Goal: Task Accomplishment & Management: Manage account settings

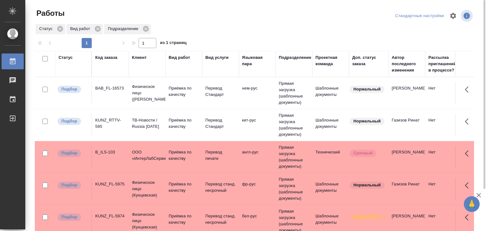
click at [127, 159] on td "B_ILS-103" at bounding box center [110, 157] width 37 height 22
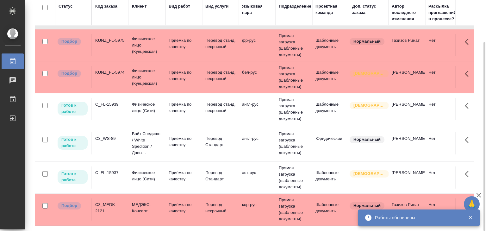
scroll to position [95, 0]
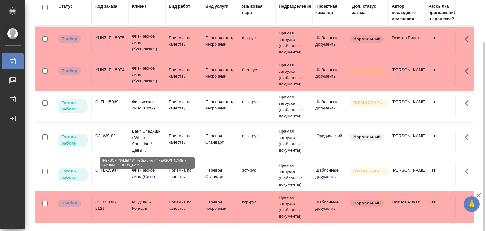
click at [139, 136] on p "Вайт Спедишн / White Spedition / Давы..." at bounding box center [147, 140] width 30 height 25
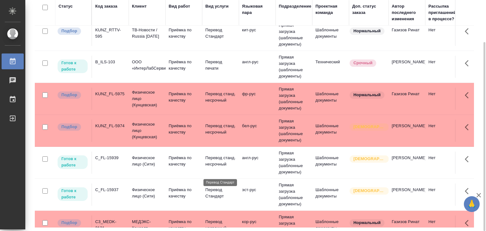
scroll to position [0, 0]
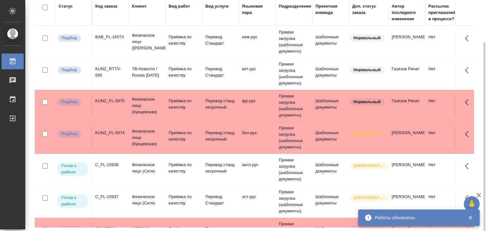
click at [120, 108] on td "KUNZ_FL-5975" at bounding box center [110, 106] width 37 height 22
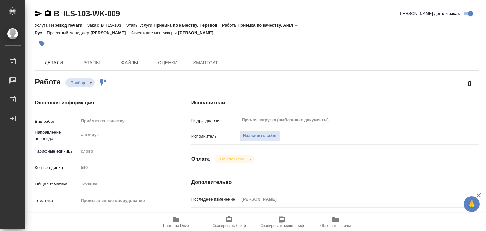
type textarea "x"
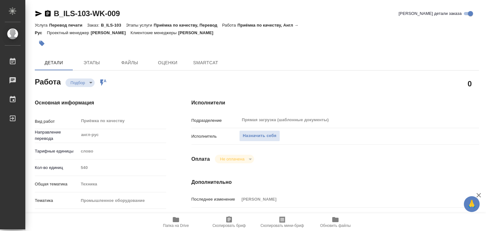
type textarea "x"
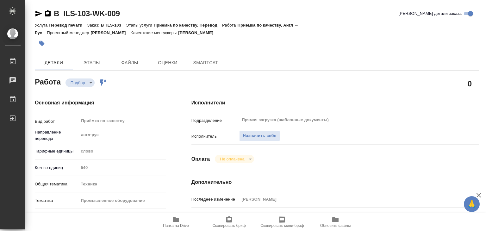
type textarea "x"
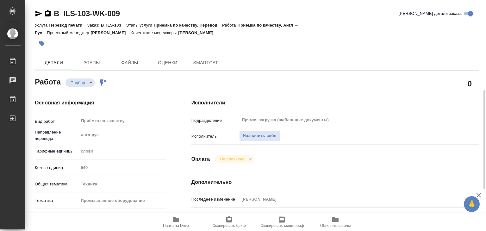
type textarea "x"
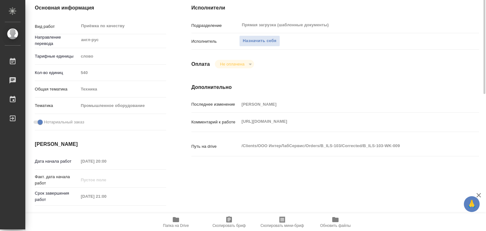
scroll to position [127, 0]
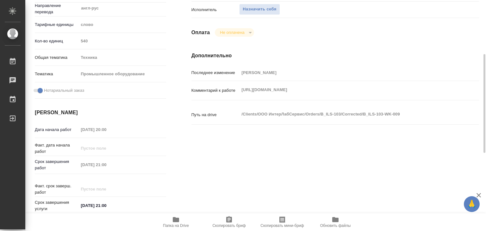
type textarea "x"
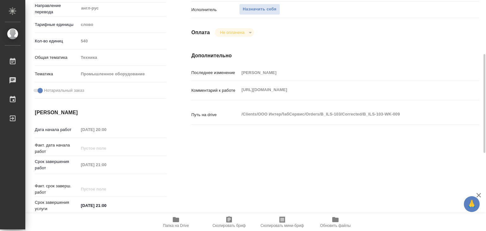
type textarea "x"
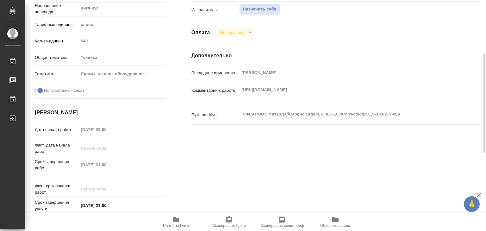
type textarea "x"
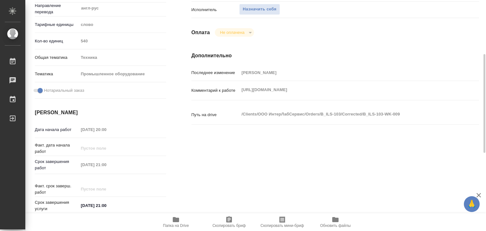
click at [183, 223] on span "Папка на Drive" at bounding box center [176, 222] width 46 height 12
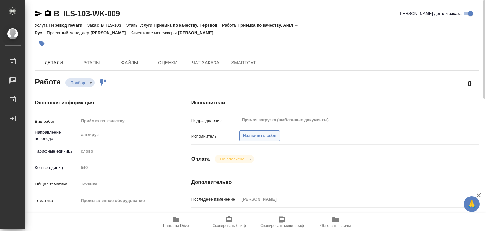
click at [249, 132] on span "Назначить себя" at bounding box center [260, 135] width 34 height 7
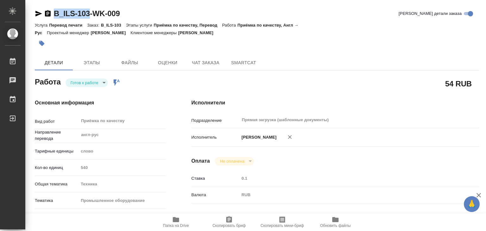
drag, startPoint x: 54, startPoint y: 6, endPoint x: 88, endPoint y: 11, distance: 34.9
copy link "B_ILS-103"
click at [80, 88] on div "Основная информация Вид работ Приёмка по качеству x ​ Направление перевода англ…" at bounding box center [100, 221] width 157 height 270
click at [81, 84] on body "🙏 .cls-1 fill:#fff; AWATERA Alilekova Valeriya Работы 0 Чаты График Выйти B_ILS…" at bounding box center [243, 115] width 486 height 231
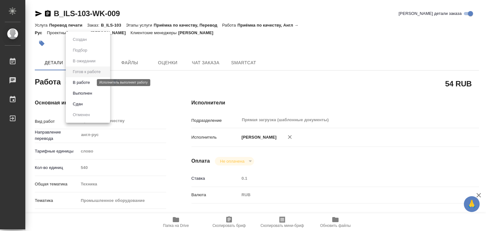
click at [81, 81] on button "В работе" at bounding box center [81, 82] width 21 height 7
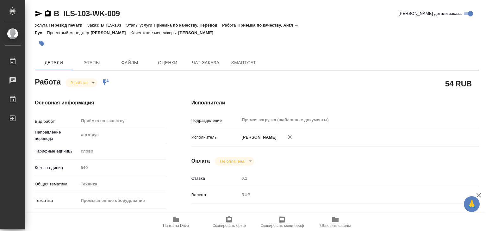
type textarea "x"
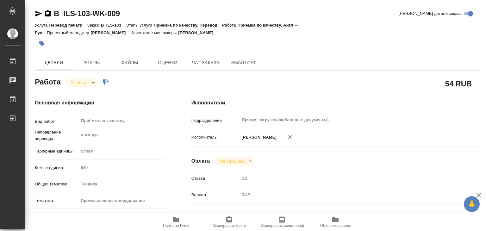
type textarea "x"
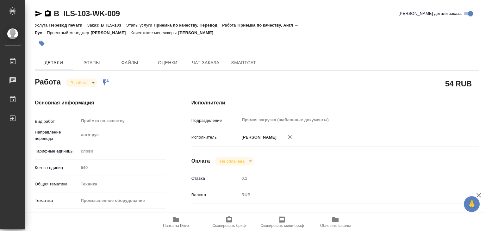
type textarea "x"
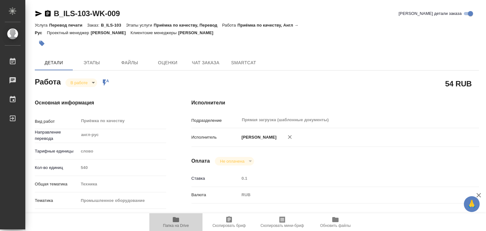
click at [178, 223] on icon "button" at bounding box center [176, 220] width 8 height 8
click at [174, 227] on span "Папка на Drive" at bounding box center [176, 226] width 26 height 4
click at [46, 42] on button "button" at bounding box center [42, 43] width 14 height 14
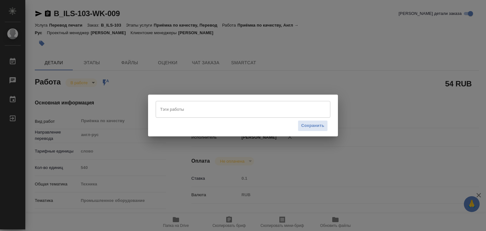
click at [180, 114] on input "Тэги работы" at bounding box center [237, 109] width 157 height 11
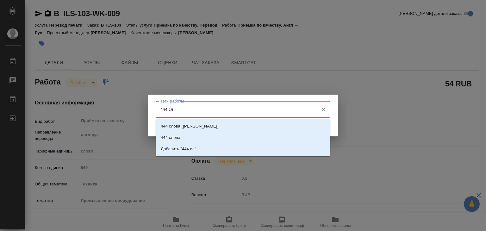
type input "444 сло"
click at [192, 136] on li "444 слова" at bounding box center [243, 137] width 175 height 11
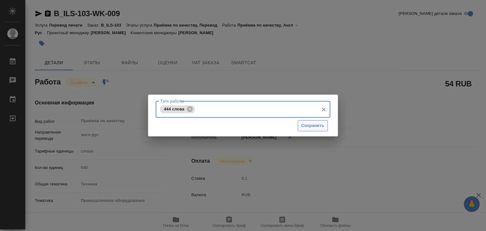
click at [313, 122] on span "Сохранить" at bounding box center [312, 125] width 23 height 7
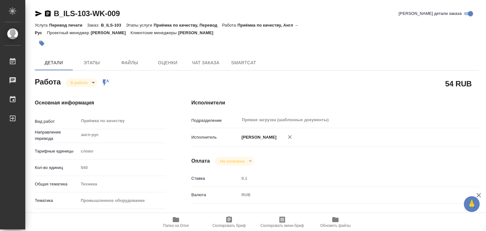
type input "inProgress"
type textarea "Приёмка по качеству"
type textarea "x"
type input "англ-рус"
type input "5a8b1489cc6b4906c91bfd90"
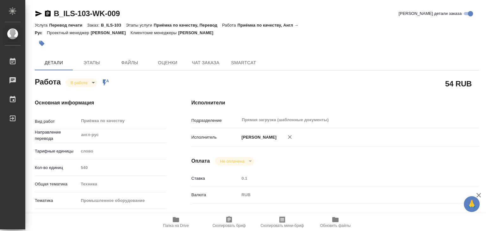
type input "540"
type input "tech"
type input "5f647205b73bc97568ca66bc"
checkbox input "true"
type input "26.09.2025 20:00"
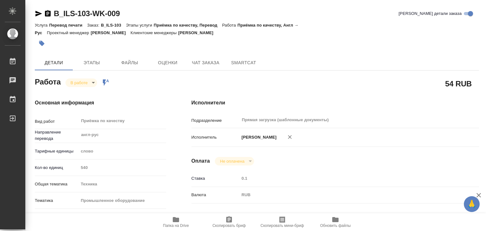
type input "26.09.2025 20:13"
type input "26.09.2025 21:00"
type input "Прямая загрузка (шаблонные документы)"
type input "notPayed"
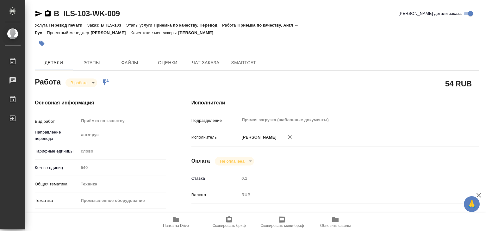
type input "0.1"
type input "RUB"
type input "[PERSON_NAME]"
type textarea "https://drive.awatera.com/s/7XaGnWqgqgf3SDX"
type textarea "x"
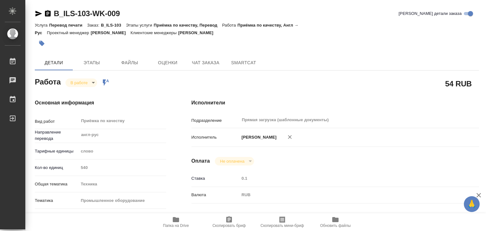
type textarea "/Clients/ООО ИнтерЛабСервис/Orders/B_ILS-103/Corrected/B_ILS-103-WK-009"
type textarea "x"
type input "B_ILS-103"
type input "Перевод печати"
type input "Приёмка по качеству, Перевод"
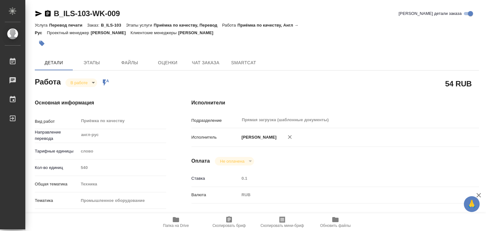
type input "Богомолова Анастасия"
type input "Малофеева Екатерина"
type input "/Clients/ООО ИнтерЛабСервис/Orders/B_ILS-103"
type textarea "x"
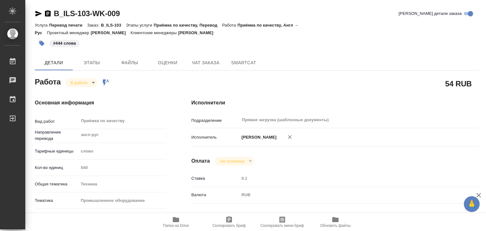
type textarea "x"
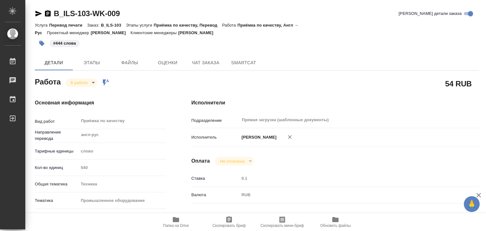
type textarea "x"
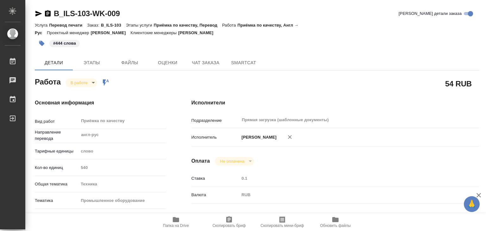
type textarea "x"
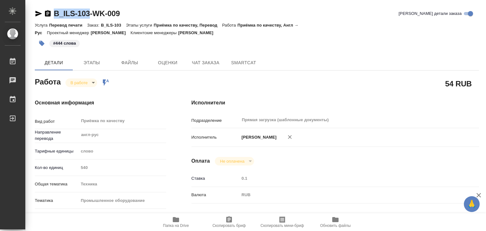
drag, startPoint x: 47, startPoint y: 5, endPoint x: 90, endPoint y: 16, distance: 43.9
copy link "B_ILS-103"
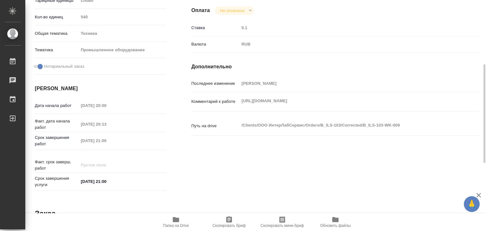
scroll to position [24, 0]
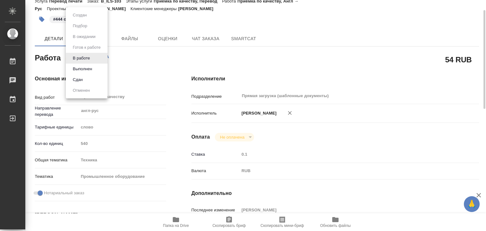
click at [70, 57] on body "🙏 .cls-1 fill:#fff; AWATERA Alilekova Valeriya Работы 0 Чаты График Выйти B_ILS…" at bounding box center [243, 115] width 486 height 231
click at [87, 71] on button "Выполнен" at bounding box center [82, 69] width 23 height 7
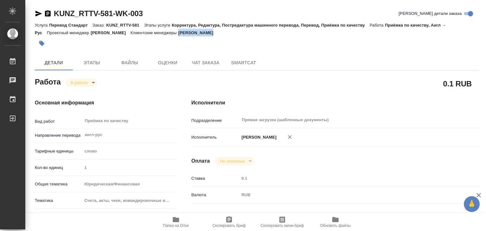
drag, startPoint x: 247, startPoint y: 33, endPoint x: 205, endPoint y: 34, distance: 41.5
click at [205, 34] on div "Услуга Перевод Стандарт Заказ: KUNZ_RTTV-581 Этапы услуги Корректура, Редактура…" at bounding box center [257, 28] width 445 height 15
copy p "Веселова Юлия"
drag, startPoint x: 59, startPoint y: 8, endPoint x: 114, endPoint y: 16, distance: 55.7
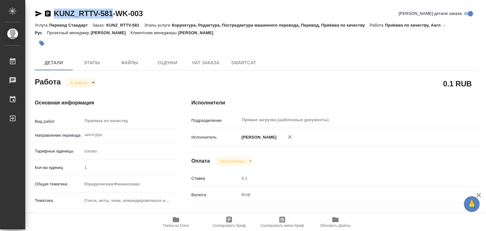
copy link "KUNZ_RTTV-581"
click at [47, 46] on button "button" at bounding box center [42, 43] width 14 height 14
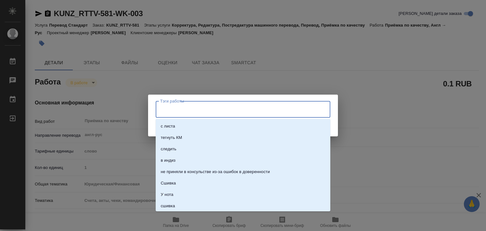
click at [164, 109] on input "Тэги работы" at bounding box center [237, 109] width 157 height 11
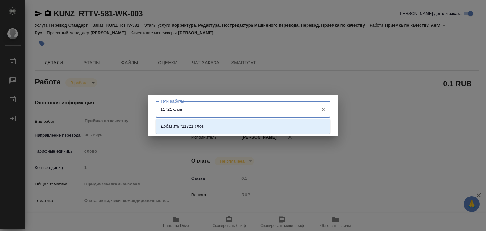
type input "11721 слово"
click at [189, 122] on li "Добавить "11721 слово"" at bounding box center [243, 126] width 175 height 11
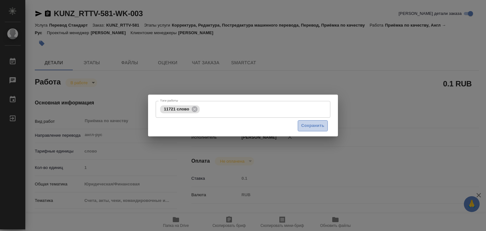
click at [306, 126] on span "Сохранить" at bounding box center [312, 125] width 23 height 7
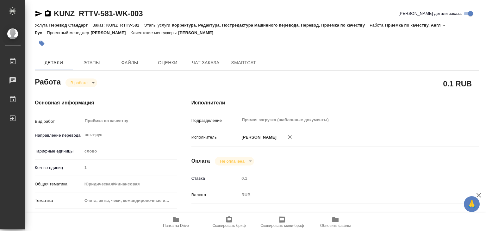
type input "inProgress"
type input "англ-рус"
type input "5a8b1489cc6b4906c91bfd90"
type input "1"
type input "yr-fn"
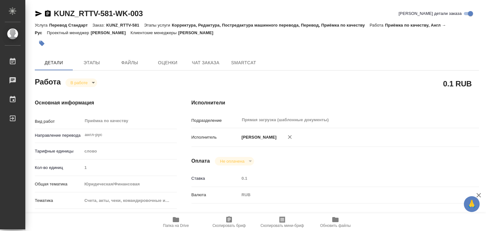
type input "5f647205b73bc97568ca66c0"
type input "05.09.2025 16:46"
type input "26.09.2025 13:02"
type input "[DATE] 20:00"
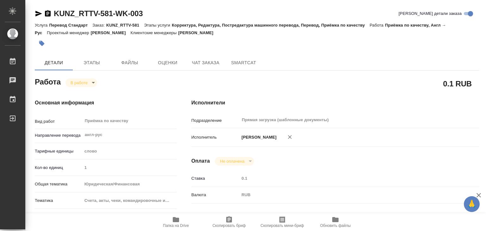
type input "Прямая загрузка (шаблонные документы)"
type input "notPayed"
type input "0.1"
type input "RUB"
type input "Алилекова Валерия"
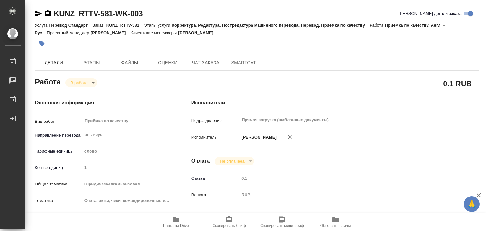
type input "KUNZ_RTTV-581"
type input "Перевод Стандарт"
type input "Корректура, Редактура, Постредактура машинного перевода, Перевод, Приёмка по ка…"
type input "Веселова Юлия"
type input "[PERSON_NAME]"
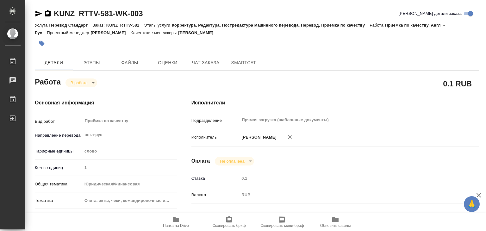
type input "/Clients/RT/Orders/KUNZ_RTTV-581"
click at [85, 81] on body "🙏 .cls-1 fill:#fff; AWATERA Alilekova Valeriya Работы 0 Чаты График Выйти KUNZ_…" at bounding box center [243, 115] width 486 height 231
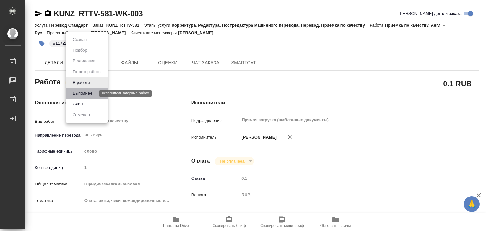
click at [91, 92] on button "Выполнен" at bounding box center [82, 93] width 23 height 7
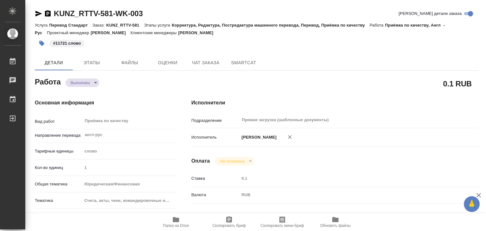
type textarea "x"
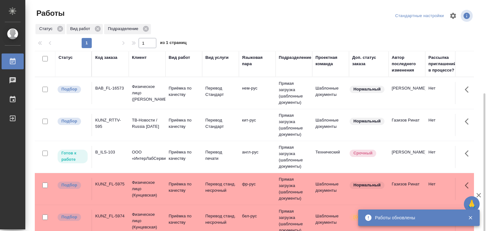
scroll to position [51, 0]
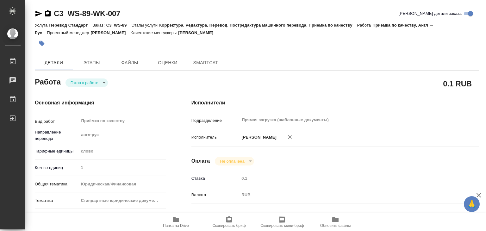
type textarea "x"
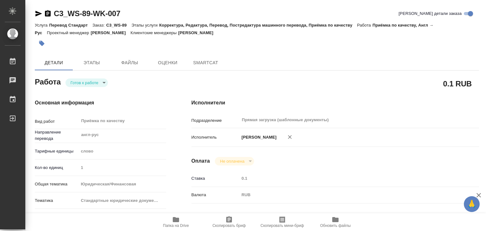
type textarea "x"
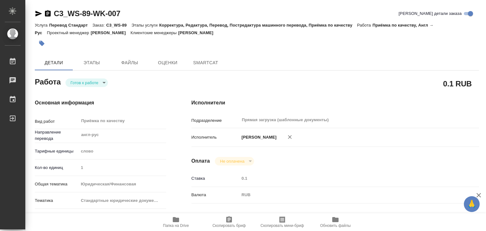
type textarea "x"
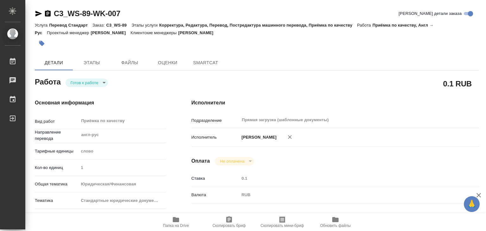
type textarea "x"
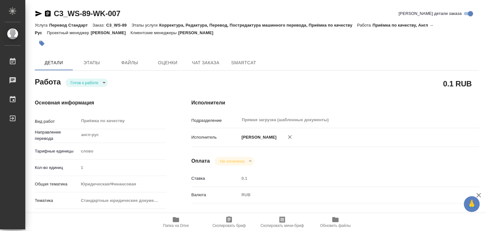
type textarea "x"
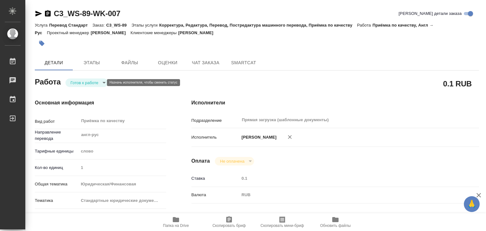
click at [90, 80] on body "🙏 .cls-1 fill:#fff; AWATERA Alilekova Valeriya Работы Чаты График Выйти C3_WS-8…" at bounding box center [243, 115] width 486 height 231
type textarea "x"
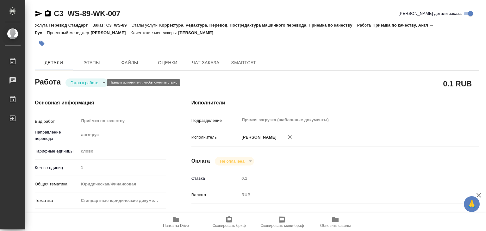
type textarea "x"
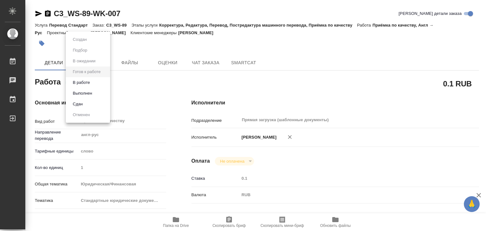
click at [94, 80] on li "В работе" at bounding box center [88, 82] width 44 height 11
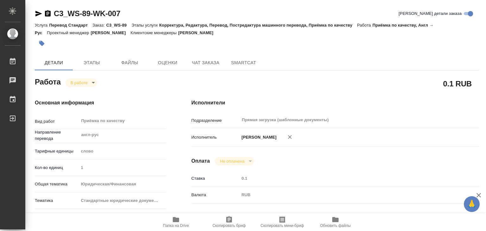
type textarea "x"
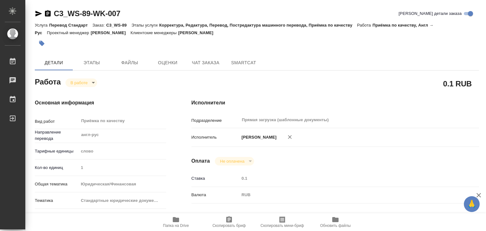
type textarea "x"
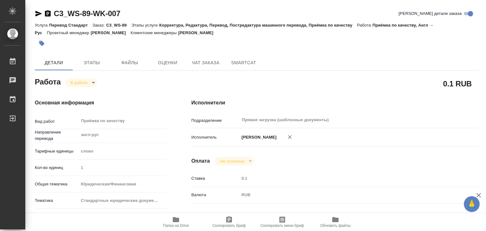
type textarea "x"
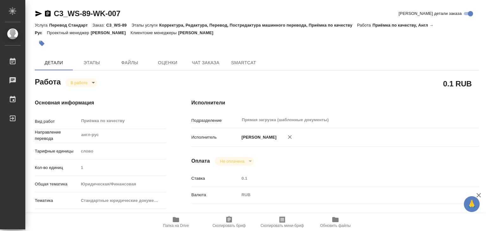
scroll to position [127, 0]
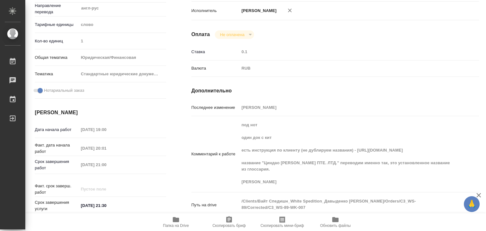
type textarea "x"
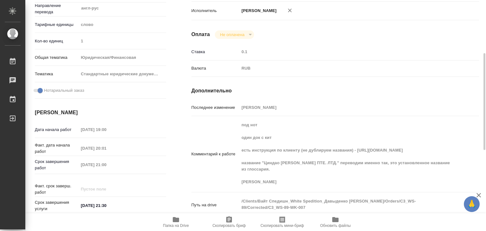
click at [360, 151] on div "Комментарий к работе под нот один док с кит есть инструкция по клиенту (не дубл…" at bounding box center [336, 154] width 288 height 71
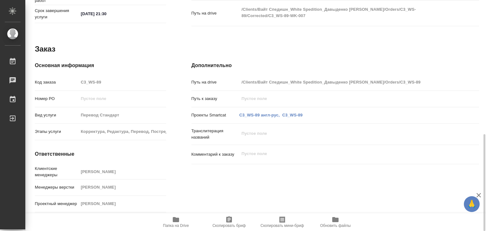
scroll to position [192, 0]
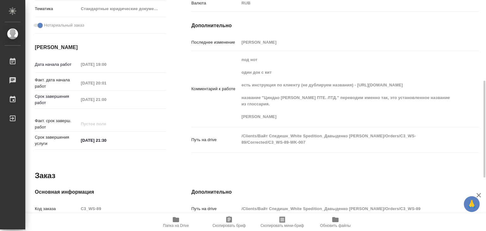
click at [179, 224] on span "Папка на Drive" at bounding box center [176, 226] width 26 height 4
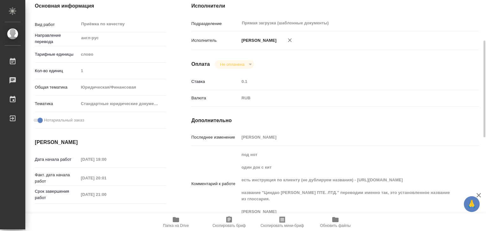
scroll to position [2, 0]
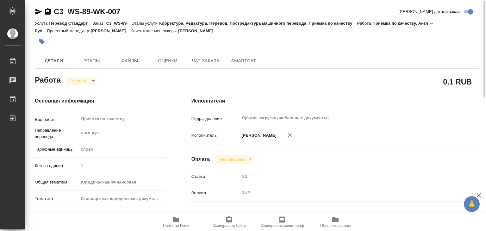
click at [43, 44] on icon "button" at bounding box center [42, 41] width 6 height 6
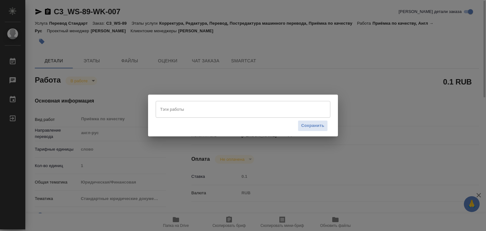
click at [189, 107] on input "Тэги работы" at bounding box center [237, 109] width 157 height 11
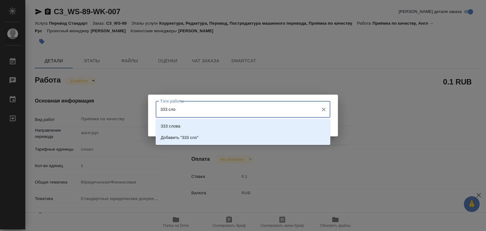
type input "333 слов"
click at [214, 136] on li "Добавить "333 слов"" at bounding box center [243, 137] width 175 height 11
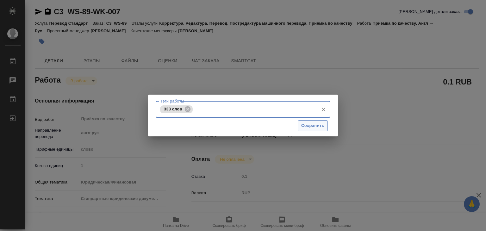
click at [317, 123] on span "Сохранить" at bounding box center [312, 125] width 23 height 7
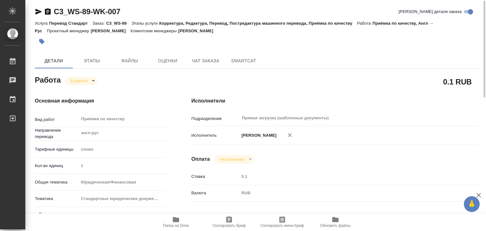
type input "inProgress"
type textarea "Приёмка по качеству"
type textarea "x"
type input "англ-рус"
type input "5a8b1489cc6b4906c91bfd90"
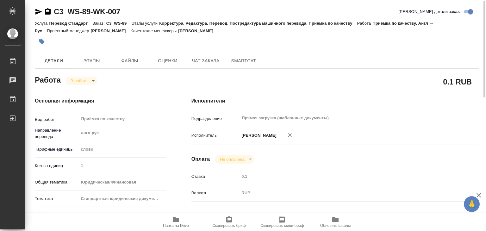
type input "1"
type input "yr-fn"
type input "5f647205b73bc97568ca66bf"
checkbox input "true"
type input "26.09.2025 19:00"
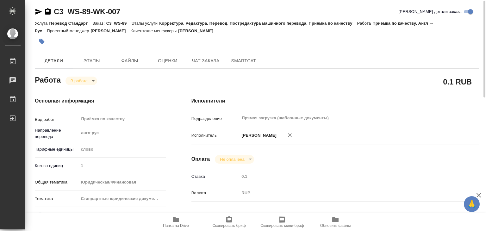
type input "26.09.2025 20:01"
type input "26.09.2025 21:00"
type input "26.09.2025 21:30"
type input "Прямая загрузка (шаблонные документы)"
type input "notPayed"
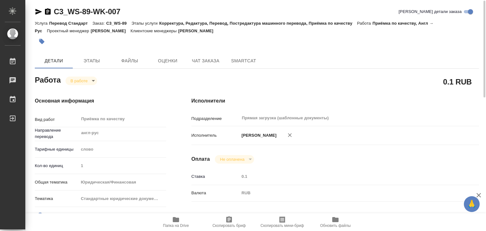
type input "0.1"
type input "RUB"
type input "Алилекова Валерия"
type textarea "под нот один док с кит есть инструкция по клиенту (не дублируем названия) - htt…"
type textarea "x"
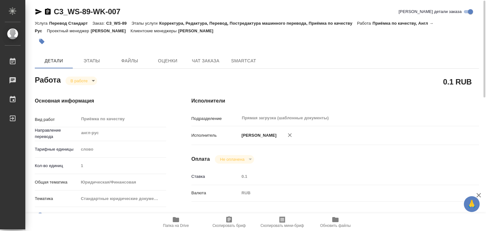
type textarea "/Clients/Вайт Спедишн_White Spedition_Давыденко Оксана/Orders/C3_WS-89/Correcte…"
type textarea "x"
type input "C3_WS-89"
type input "Перевод Стандарт"
type input "Корректура, Редактура, Перевод, Постредактура машинного перевода, Приёмка по ка…"
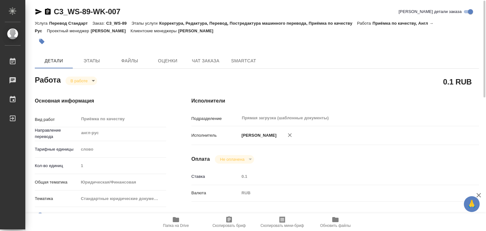
type input "[PERSON_NAME]"
type input "/Clients/Вайт Спедишн_White Spedition_Давыденко Оксана/Orders/C3_WS-89"
type textarea "x"
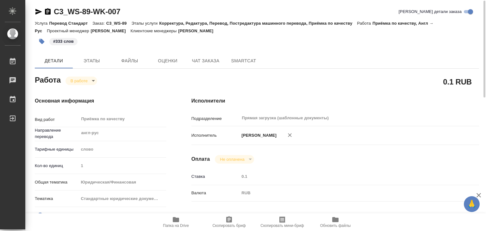
type textarea "x"
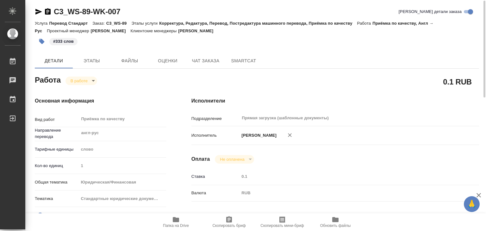
type textarea "x"
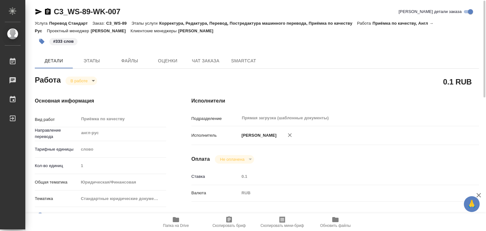
type textarea "x"
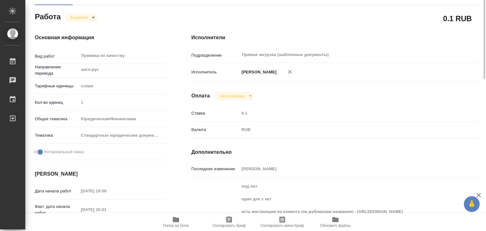
scroll to position [0, 0]
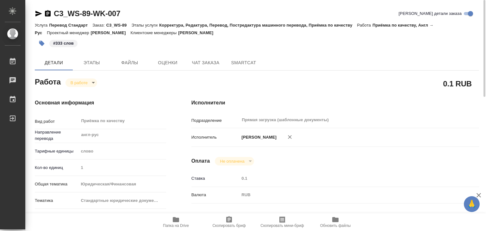
click at [83, 87] on div "Основная информация Вид работ Приёмка по качеству x ​ Направление перевода англ…" at bounding box center [100, 223] width 157 height 274
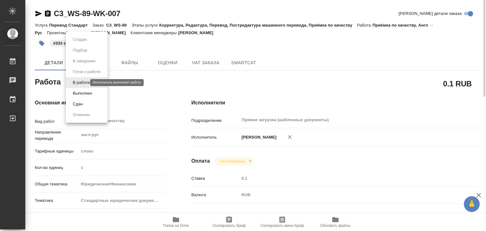
click at [82, 83] on body "🙏 .cls-1 fill:#fff; AWATERA Alilekova Valeriya Работы 0 Чаты График Выйти C3_WS…" at bounding box center [243, 115] width 486 height 231
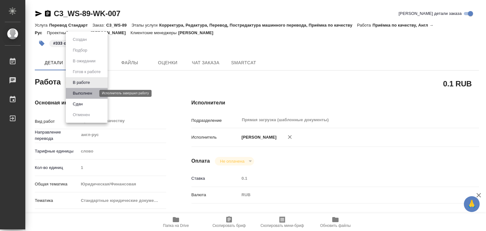
click at [84, 92] on button "Выполнен" at bounding box center [82, 93] width 23 height 7
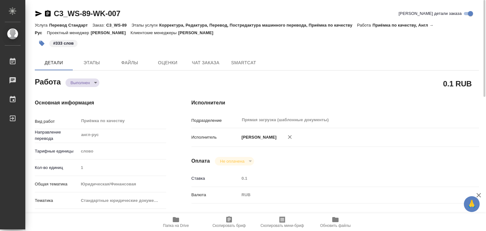
type textarea "x"
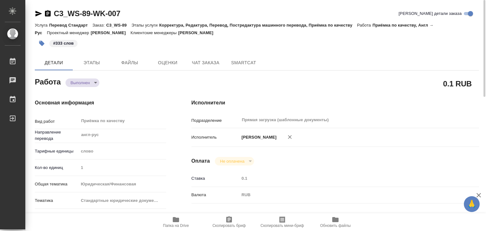
type textarea "x"
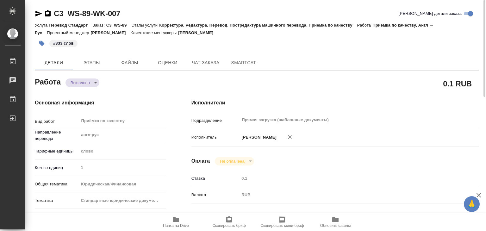
type textarea "x"
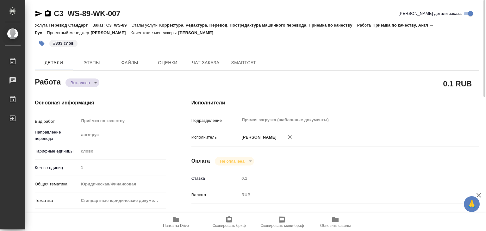
type textarea "x"
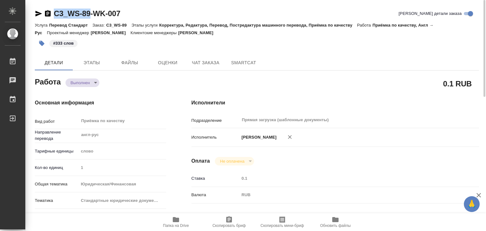
drag, startPoint x: 50, startPoint y: 5, endPoint x: 94, endPoint y: 14, distance: 44.6
copy link "C3_WS-89"
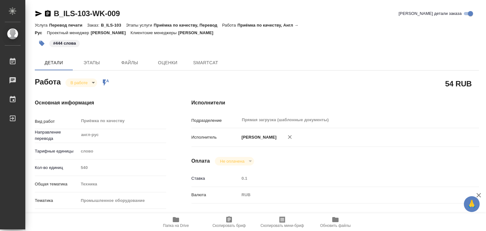
type textarea "x"
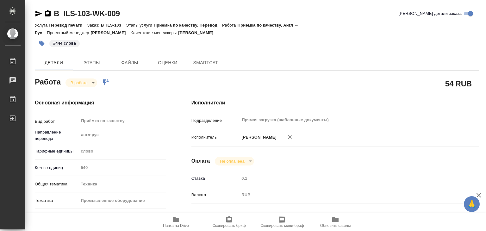
type textarea "x"
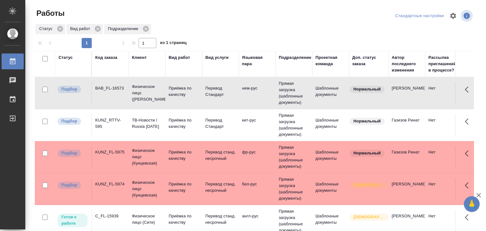
click at [108, 124] on div "KUNZ_RTTV-595" at bounding box center [110, 123] width 30 height 13
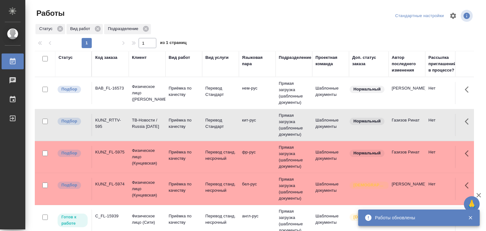
click at [108, 124] on div "KUNZ_RTTV-595" at bounding box center [110, 123] width 30 height 13
click at [133, 150] on p "Физическое лицо (Кунцевская)" at bounding box center [147, 157] width 30 height 19
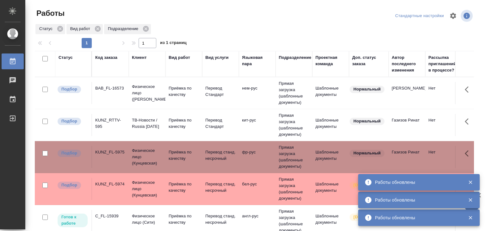
click at [114, 98] on td "BAB_FL-16573" at bounding box center [110, 93] width 37 height 22
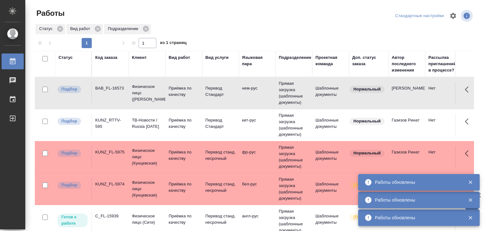
click at [103, 124] on div "KUNZ_RTTV-595" at bounding box center [110, 123] width 30 height 13
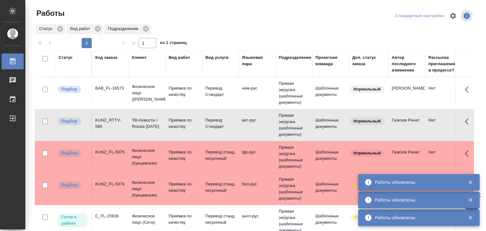
click at [101, 155] on div "KUNZ_FL-5975" at bounding box center [110, 152] width 30 height 6
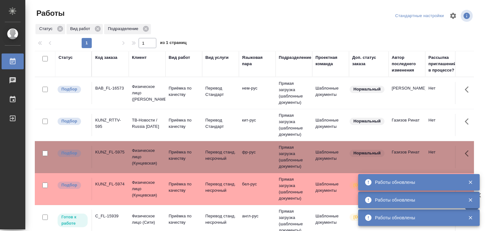
click at [120, 182] on div "KUNZ_FL-5974" at bounding box center [110, 184] width 30 height 6
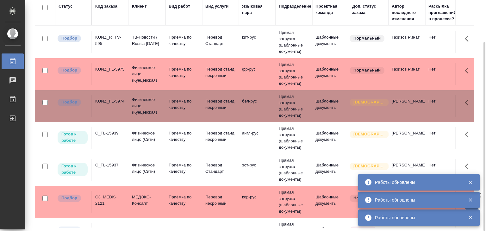
scroll to position [95, 0]
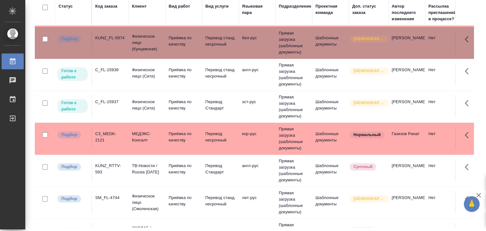
click at [109, 137] on td "C3_MEDK-2121" at bounding box center [110, 139] width 37 height 22
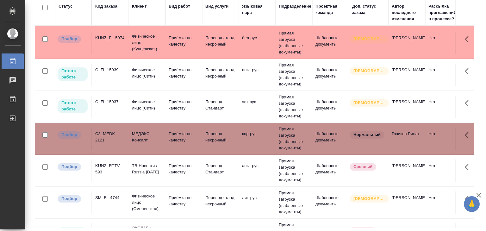
scroll to position [158, 0]
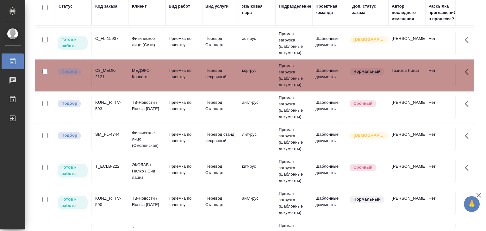
click at [104, 102] on div "KUNZ_RTTV-593" at bounding box center [110, 105] width 30 height 13
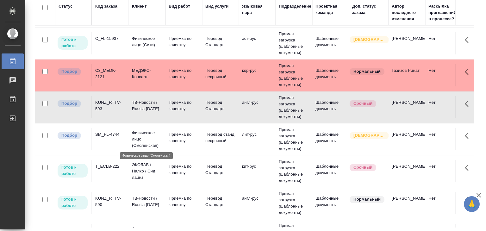
click at [151, 142] on p "Физическое лицо (Смоленская)" at bounding box center [147, 139] width 30 height 19
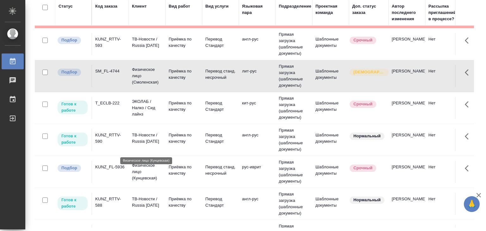
scroll to position [253, 0]
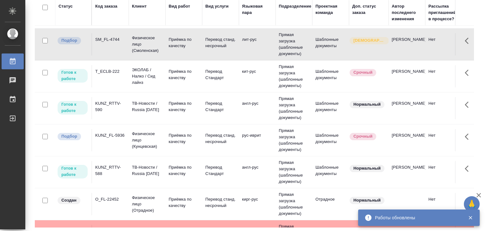
click at [112, 139] on div "KUNZ_FL-5936" at bounding box center [110, 135] width 30 height 6
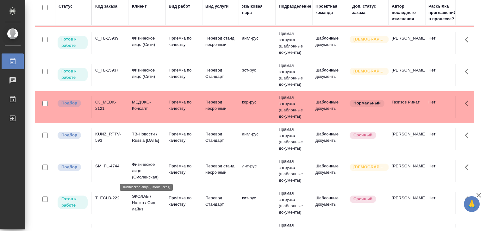
scroll to position [285, 0]
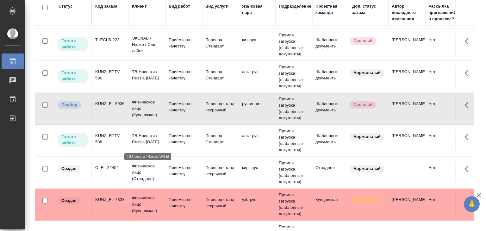
click at [147, 145] on p "ТВ-Новости / Russia Today" at bounding box center [147, 139] width 30 height 13
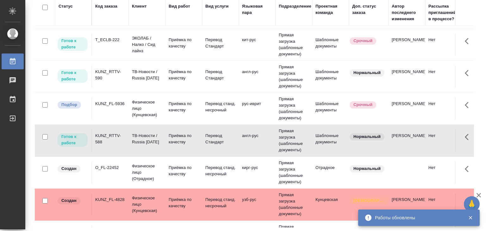
scroll to position [0, 0]
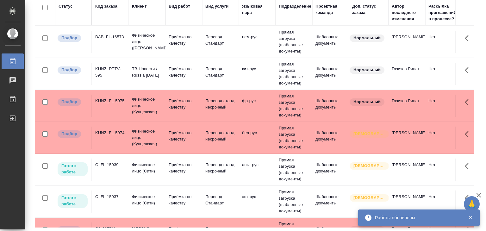
click at [188, 42] on p "Приёмка по качеству" at bounding box center [184, 40] width 30 height 13
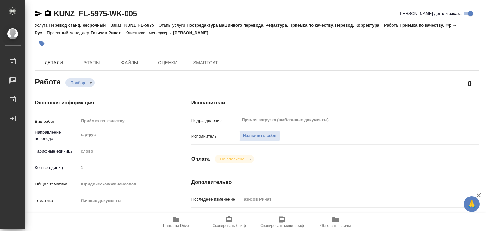
type textarea "x"
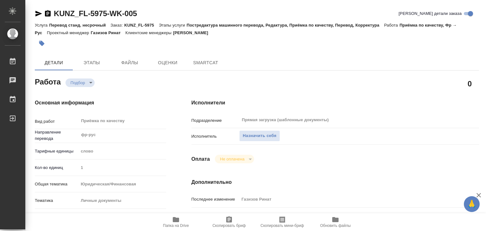
type textarea "x"
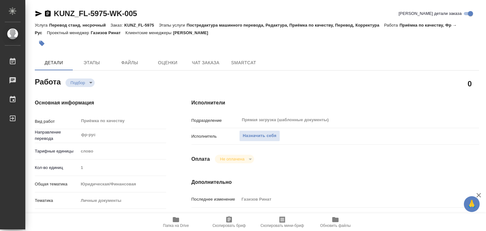
type textarea "x"
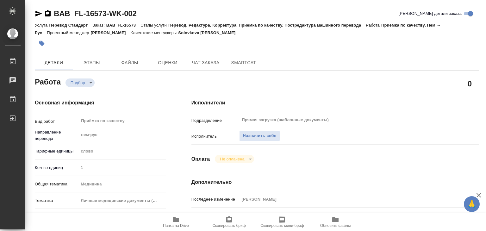
scroll to position [95, 0]
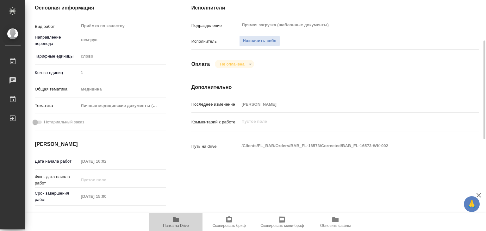
click at [181, 218] on span "Папка на Drive" at bounding box center [176, 222] width 46 height 12
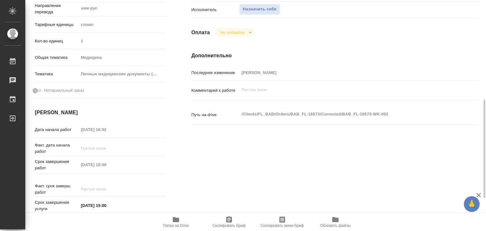
scroll to position [158, 0]
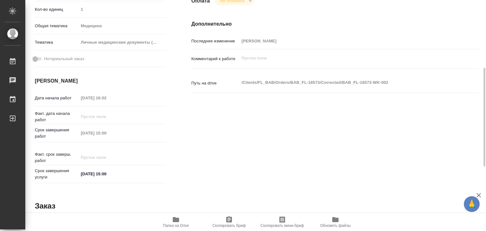
click at [174, 224] on span "Папка на Drive" at bounding box center [176, 226] width 26 height 4
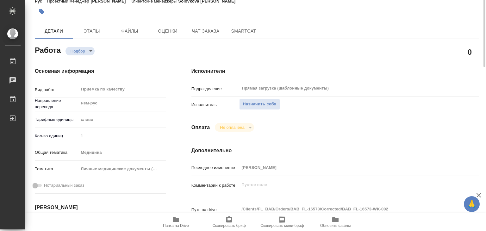
scroll to position [0, 0]
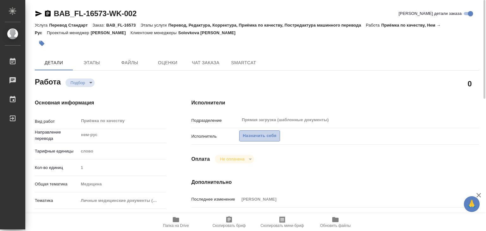
click at [263, 133] on span "Назначить себя" at bounding box center [260, 135] width 34 height 7
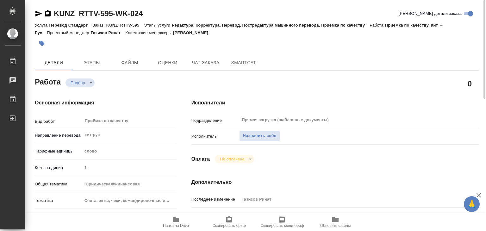
scroll to position [158, 0]
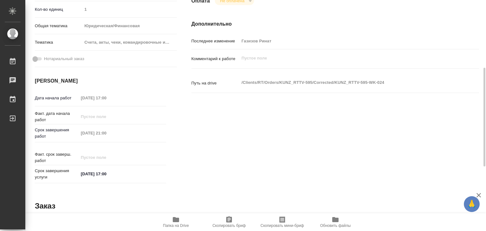
click at [180, 220] on span "Папка на Drive" at bounding box center [176, 222] width 46 height 12
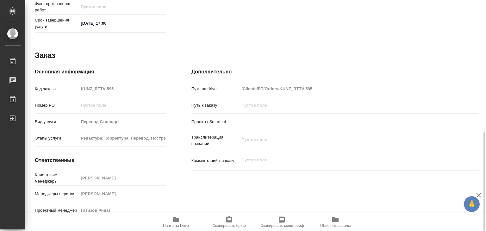
scroll to position [182, 0]
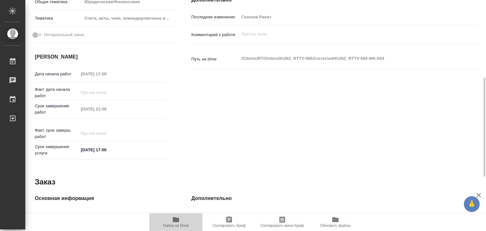
click at [189, 222] on span "Папка на Drive" at bounding box center [176, 222] width 46 height 12
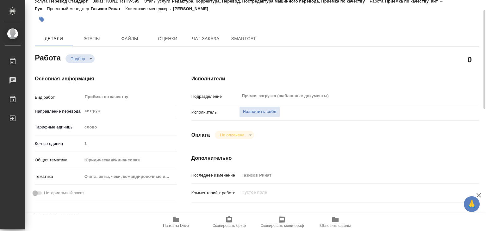
scroll to position [0, 0]
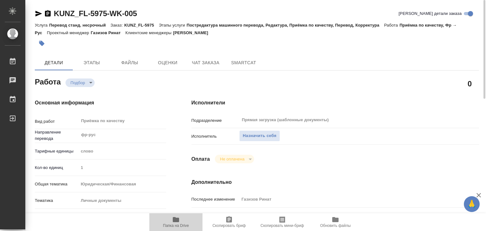
click at [182, 218] on span "Папка на Drive" at bounding box center [176, 222] width 46 height 12
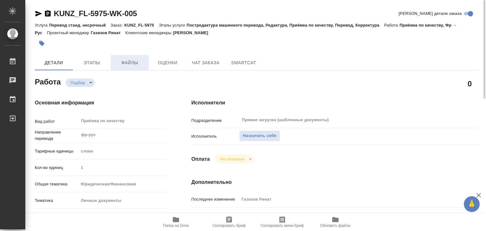
click at [130, 65] on span "Файлы" at bounding box center [130, 63] width 30 height 8
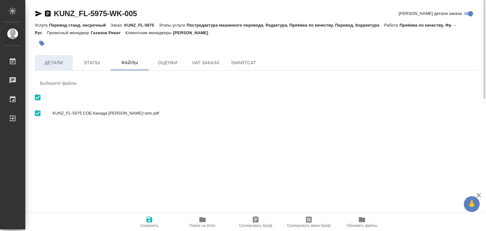
click at [58, 60] on span "Детали" at bounding box center [54, 63] width 30 height 8
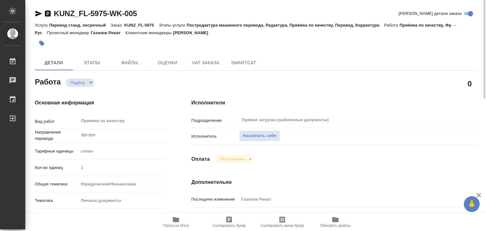
scroll to position [127, 0]
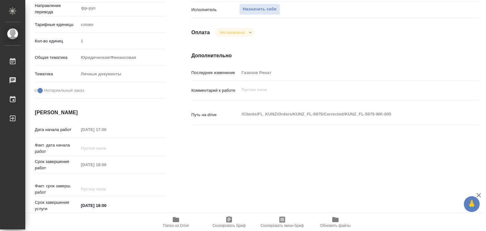
type textarea "x"
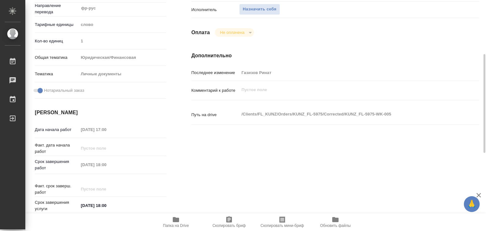
type textarea "x"
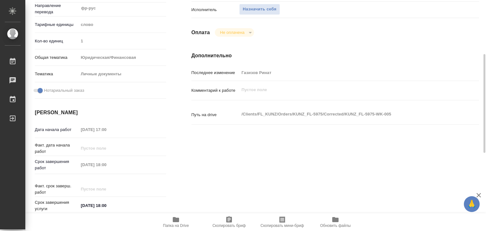
type textarea "x"
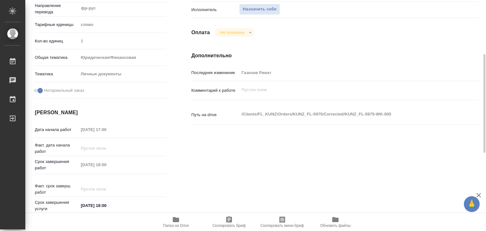
scroll to position [0, 0]
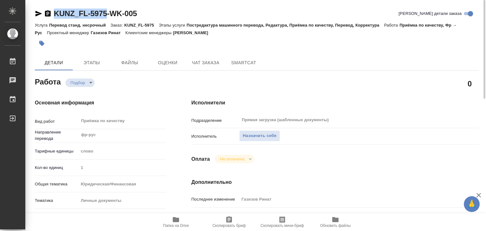
drag, startPoint x: 53, startPoint y: 7, endPoint x: 107, endPoint y: 16, distance: 55.0
copy link "KUNZ_FL-5975"
click at [247, 134] on span "Назначить себя" at bounding box center [260, 135] width 34 height 7
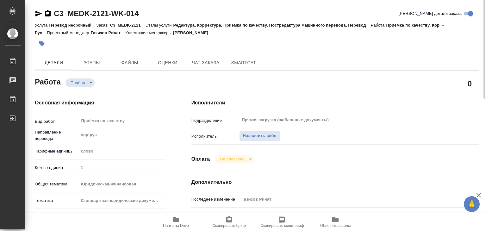
scroll to position [63, 0]
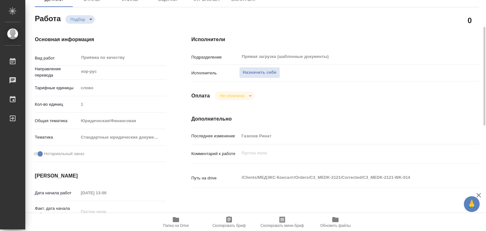
click at [180, 221] on span "Папка на Drive" at bounding box center [176, 222] width 46 height 12
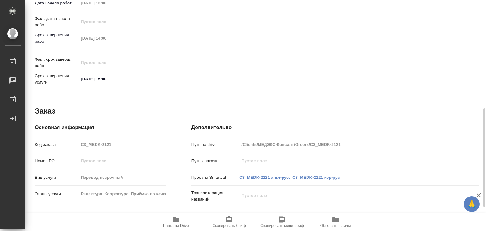
scroll to position [158, 0]
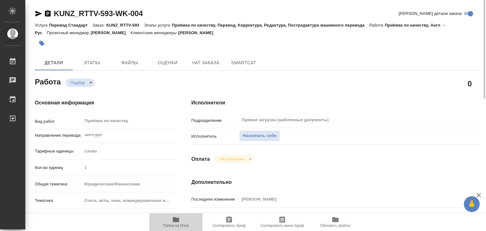
click at [177, 222] on icon "button" at bounding box center [176, 220] width 8 height 8
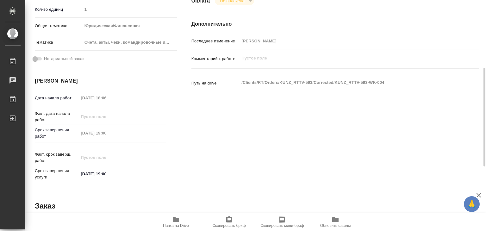
scroll to position [32, 0]
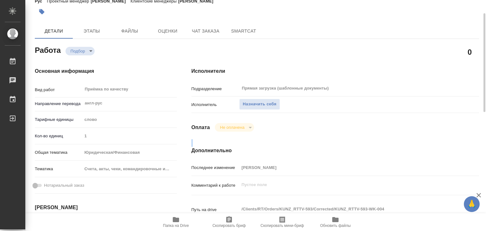
drag, startPoint x: 224, startPoint y: 136, endPoint x: 186, endPoint y: 147, distance: 39.7
click at [186, 147] on div "Исполнители Подразделение Прямая загрузка (шаблонные документы) ​ Исполнитель Н…" at bounding box center [335, 190] width 313 height 270
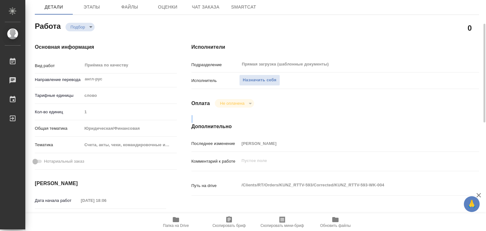
scroll to position [0, 0]
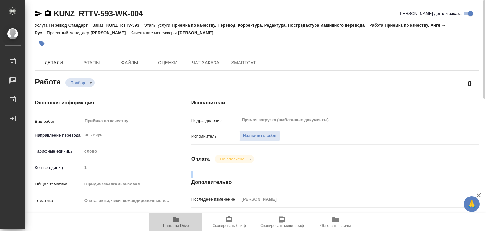
click at [172, 223] on span "Папка на Drive" at bounding box center [176, 222] width 46 height 12
click at [258, 135] on span "Назначить себя" at bounding box center [260, 135] width 34 height 7
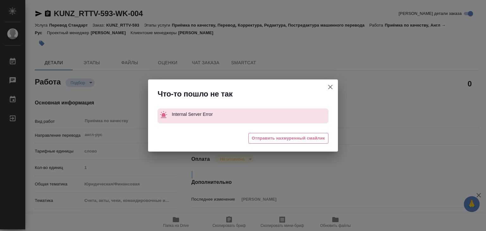
click at [328, 88] on icon "button" at bounding box center [331, 87] width 8 height 8
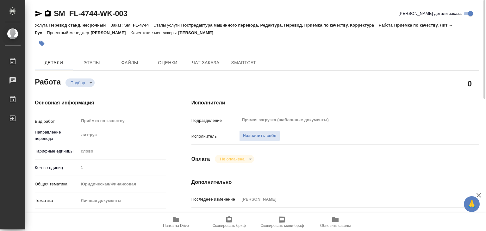
click at [175, 221] on icon "button" at bounding box center [176, 219] width 6 height 5
click at [129, 61] on span "Файлы" at bounding box center [130, 63] width 30 height 8
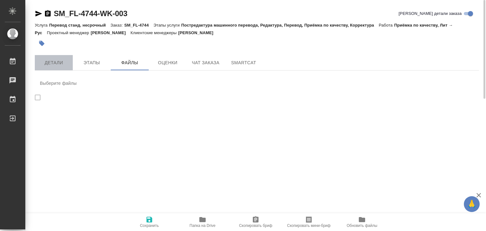
click at [52, 60] on span "Детали" at bounding box center [54, 63] width 30 height 8
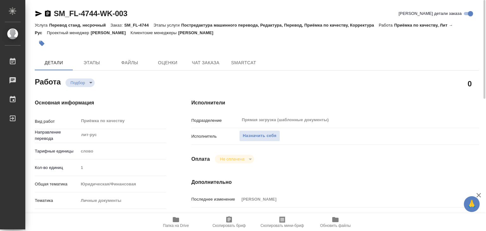
type textarea "x"
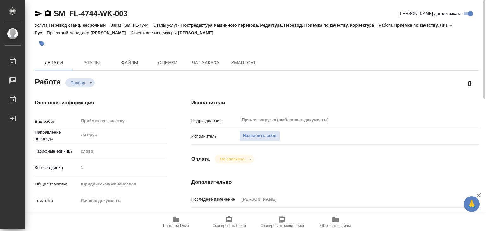
type textarea "x"
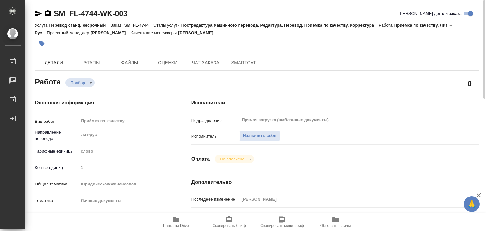
click at [188, 222] on span "Папка на Drive" at bounding box center [176, 222] width 46 height 12
type textarea "x"
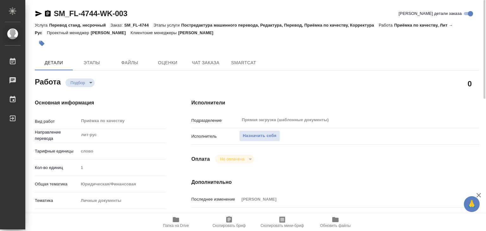
type textarea "x"
click at [266, 131] on button "Назначить себя" at bounding box center [259, 135] width 41 height 11
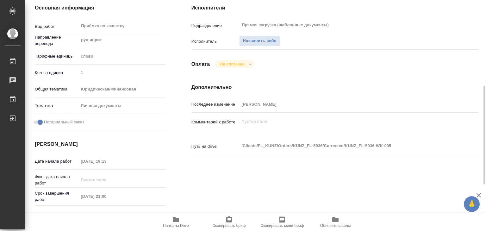
scroll to position [127, 0]
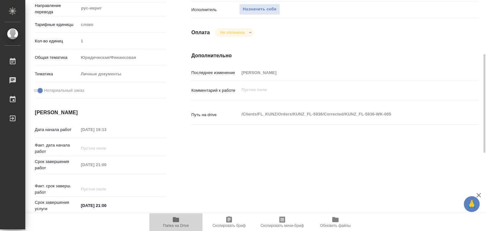
click at [182, 222] on span "Папка на Drive" at bounding box center [176, 222] width 46 height 12
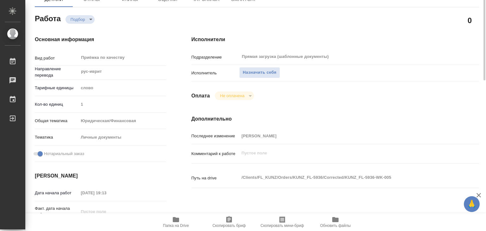
scroll to position [0, 0]
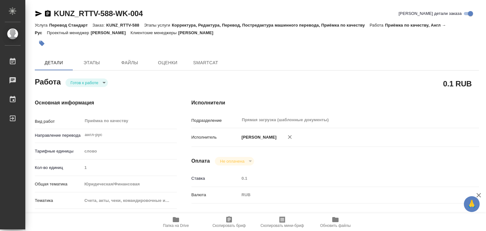
type textarea "x"
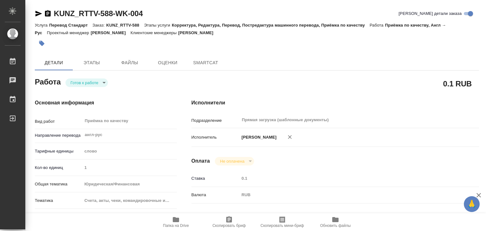
type textarea "x"
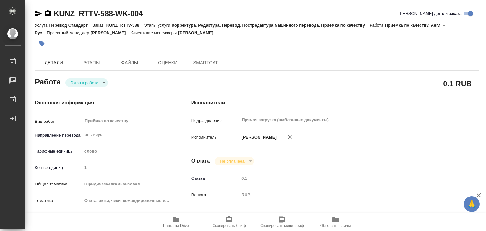
type textarea "x"
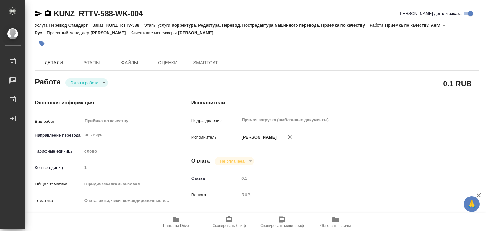
type textarea "x"
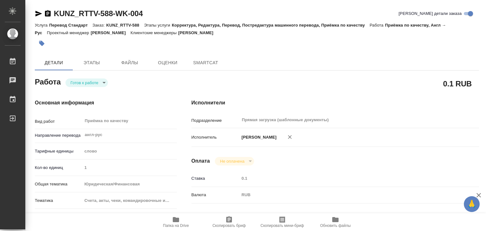
type textarea "x"
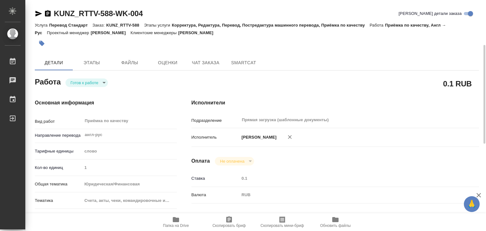
scroll to position [158, 0]
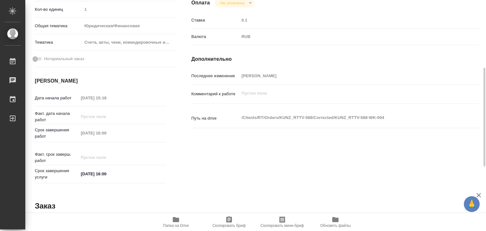
click at [187, 222] on span "Папка на Drive" at bounding box center [176, 222] width 46 height 12
type textarea "x"
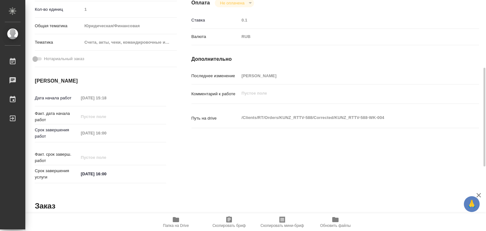
type textarea "x"
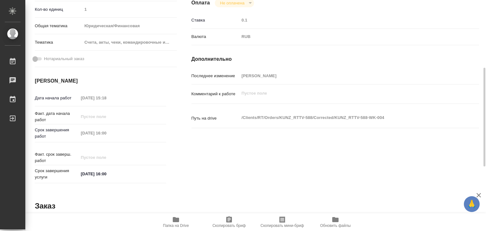
type textarea "x"
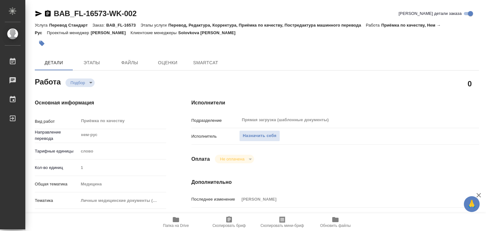
type textarea "x"
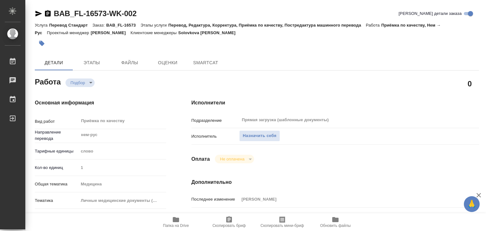
type textarea "x"
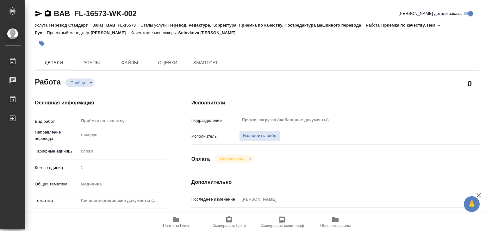
type textarea "x"
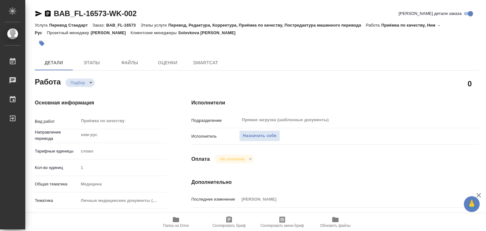
type textarea "x"
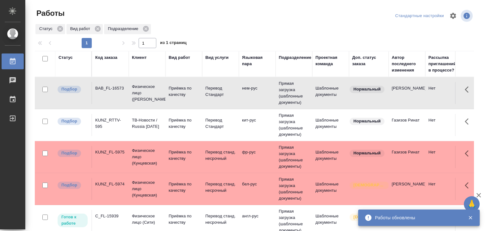
scroll to position [51, 0]
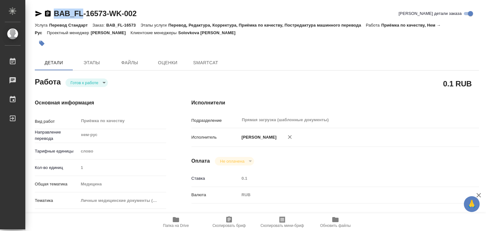
type textarea "x"
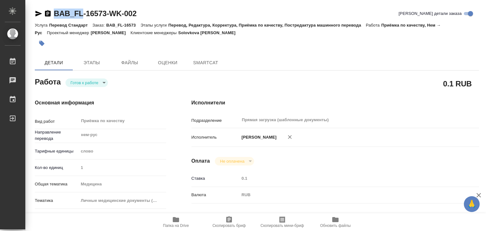
type textarea "x"
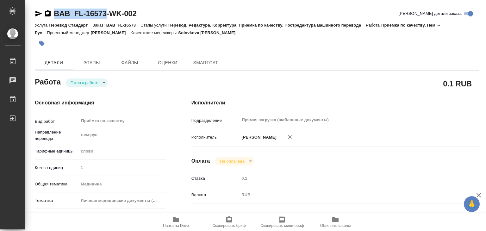
type textarea "x"
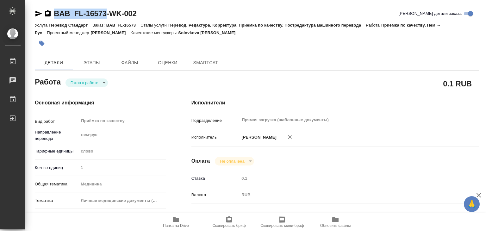
drag, startPoint x: 99, startPoint y: 18, endPoint x: 105, endPoint y: 16, distance: 6.5
type textarea "x"
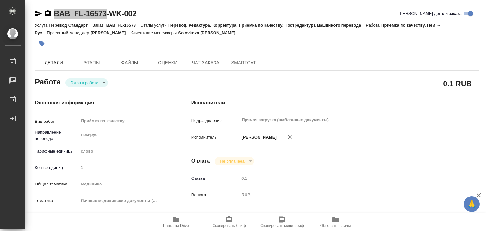
type textarea "x"
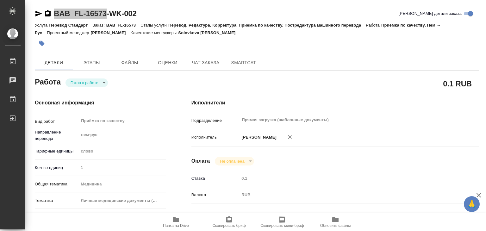
type textarea "x"
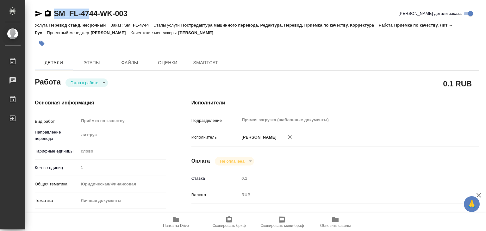
type textarea "x"
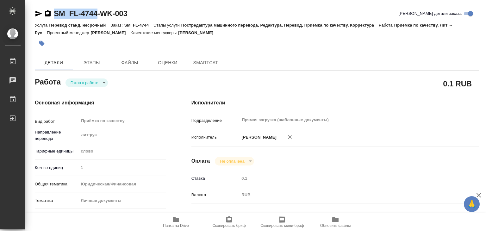
type textarea "x"
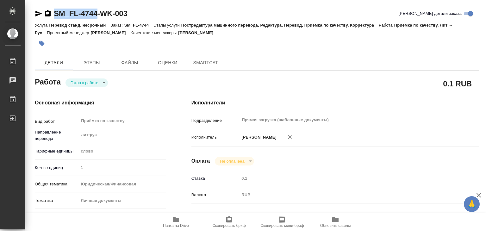
drag, startPoint x: 48, startPoint y: 9, endPoint x: 98, endPoint y: 17, distance: 50.1
click at [98, 17] on div "SM_FL-4744-WK-003" at bounding box center [81, 14] width 93 height 10
type textarea "x"
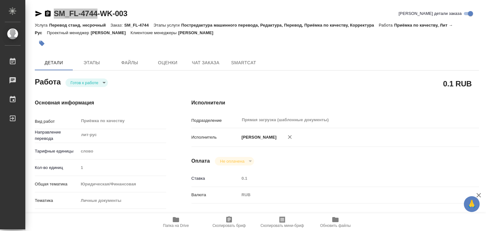
type textarea "x"
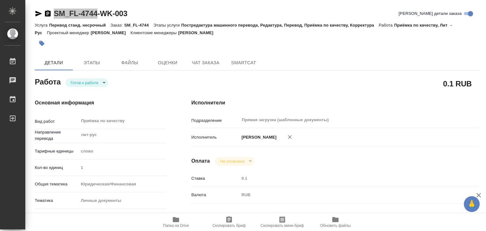
type textarea "x"
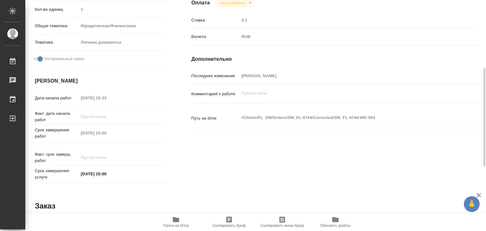
scroll to position [63, 0]
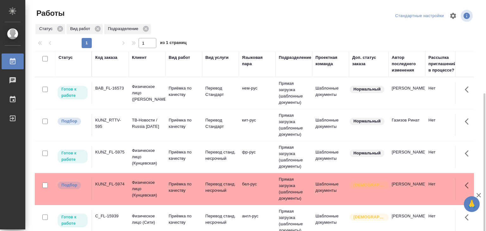
scroll to position [51, 0]
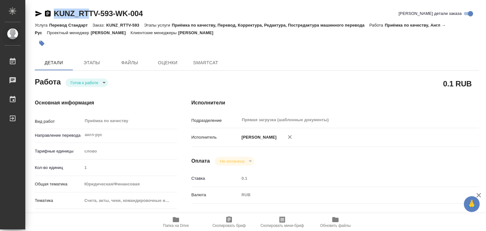
type textarea "x"
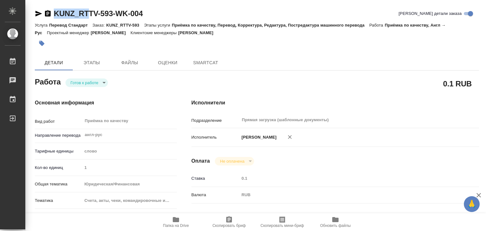
type textarea "x"
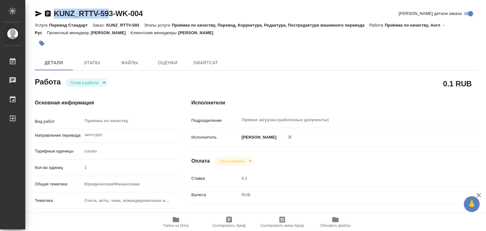
type textarea "x"
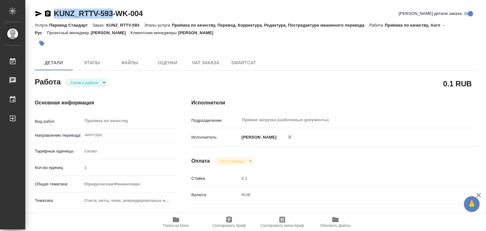
drag, startPoint x: 54, startPoint y: 5, endPoint x: 114, endPoint y: 16, distance: 60.4
type textarea "x"
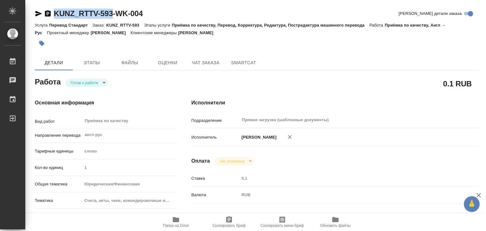
type textarea "x"
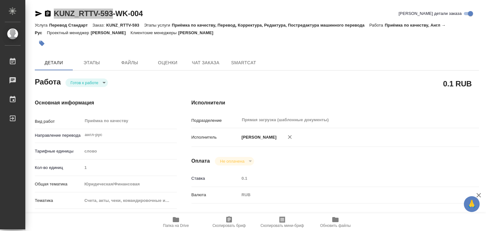
type textarea "x"
